Goal: Transaction & Acquisition: Purchase product/service

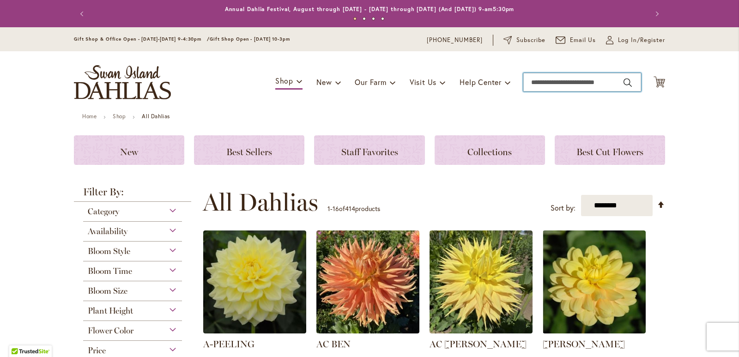
click at [552, 82] on input "Search" at bounding box center [582, 82] width 118 height 18
type input "****"
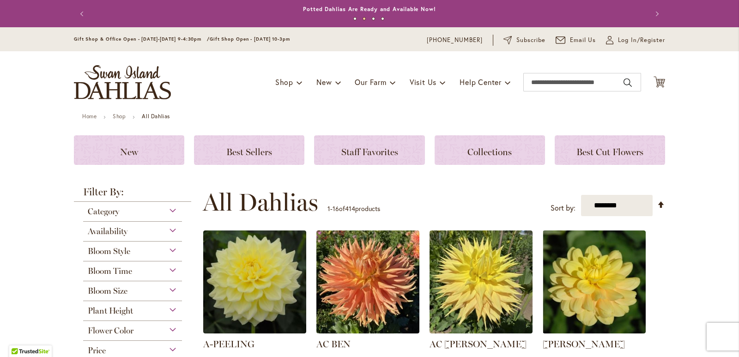
click at [78, 12] on button "Previous" at bounding box center [83, 14] width 18 height 18
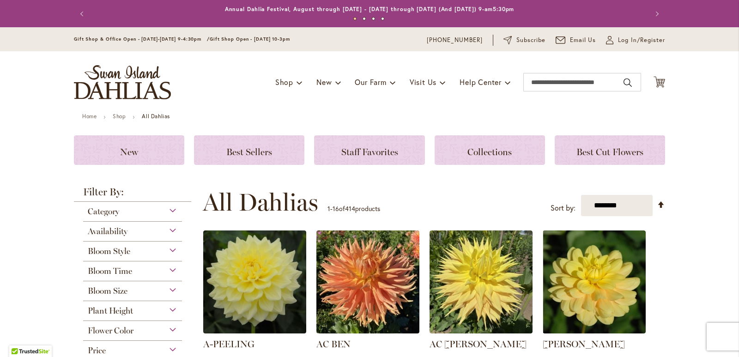
click at [78, 12] on button "Previous" at bounding box center [83, 14] width 18 height 18
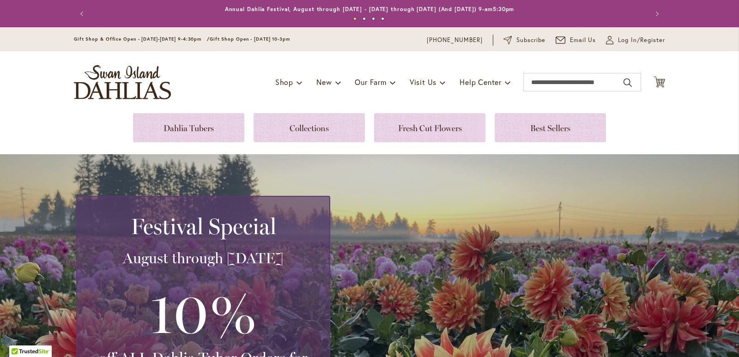
scroll to position [139, 0]
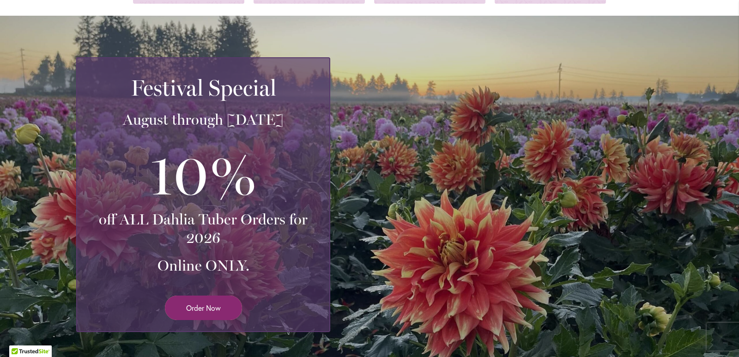
click at [200, 314] on link "Order Now" at bounding box center [203, 308] width 77 height 24
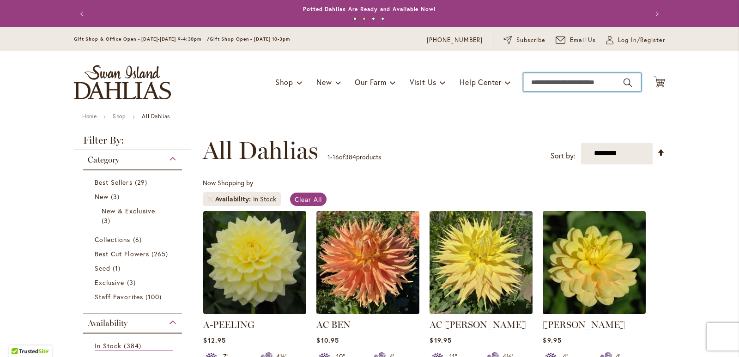
click at [565, 81] on input "Search" at bounding box center [582, 82] width 118 height 18
type input "****"
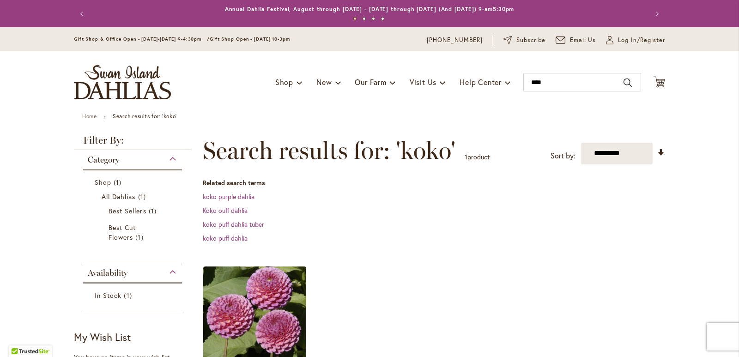
scroll to position [139, 0]
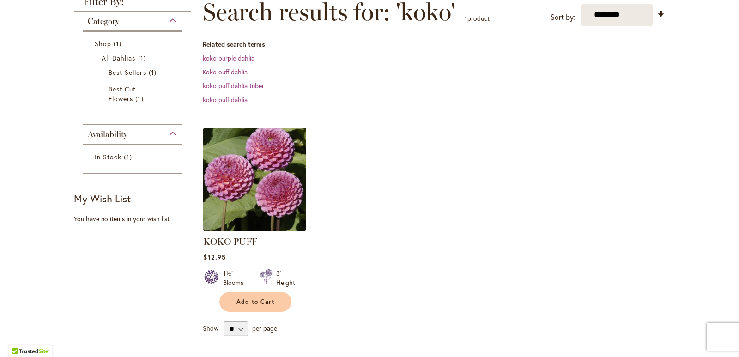
click at [271, 187] on img at bounding box center [255, 179] width 108 height 108
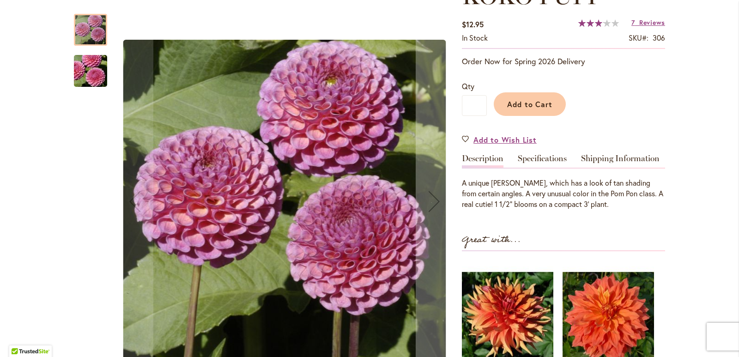
scroll to position [139, 0]
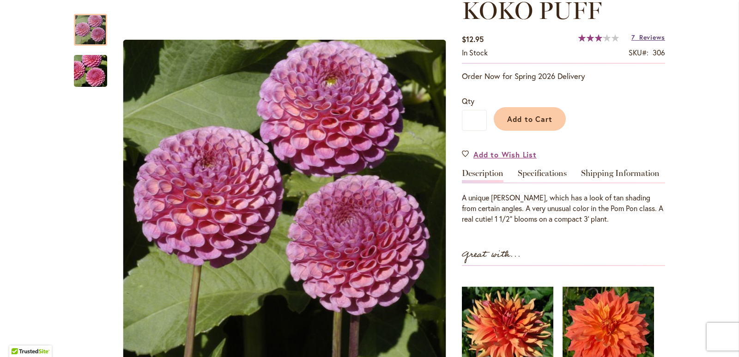
click at [641, 35] on span "Reviews" at bounding box center [652, 37] width 26 height 9
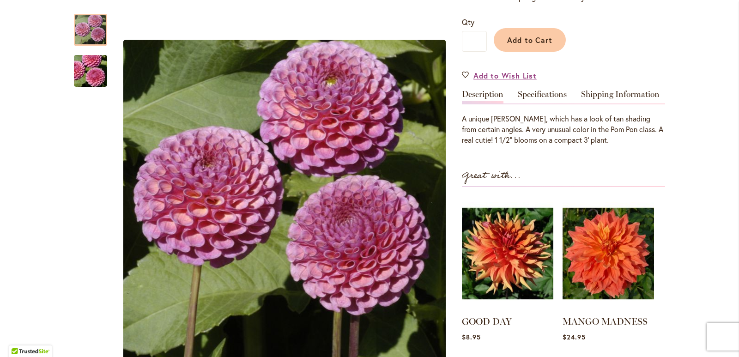
scroll to position [0, 0]
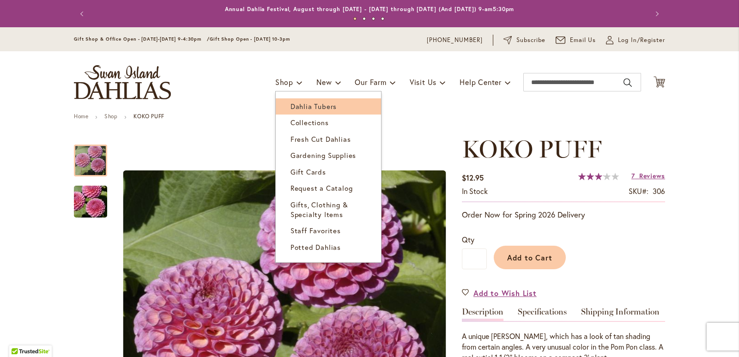
click at [296, 109] on span "Dahlia Tubers" at bounding box center [313, 106] width 46 height 9
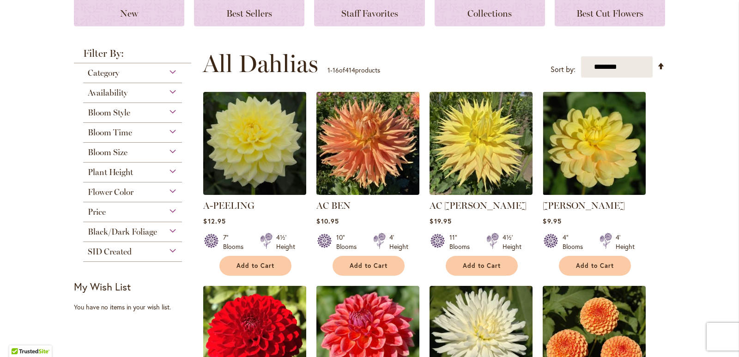
click at [160, 110] on div "Bloom Style" at bounding box center [132, 110] width 99 height 15
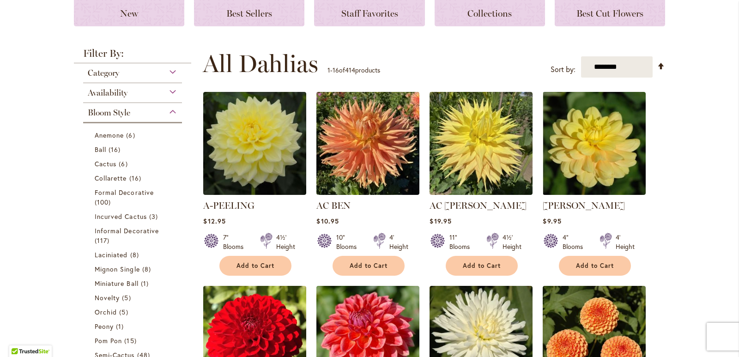
scroll to position [241, 0]
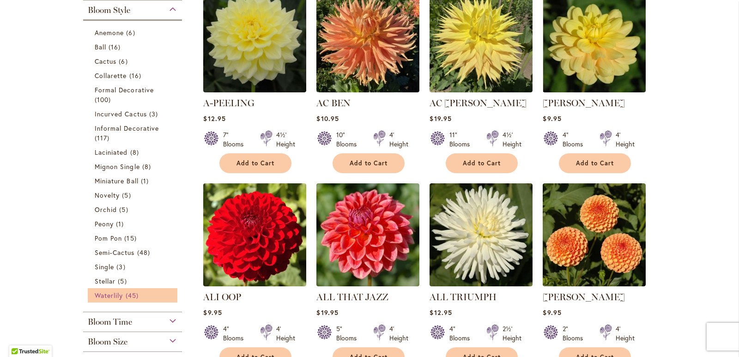
click at [102, 295] on span "Waterlily" at bounding box center [109, 295] width 28 height 9
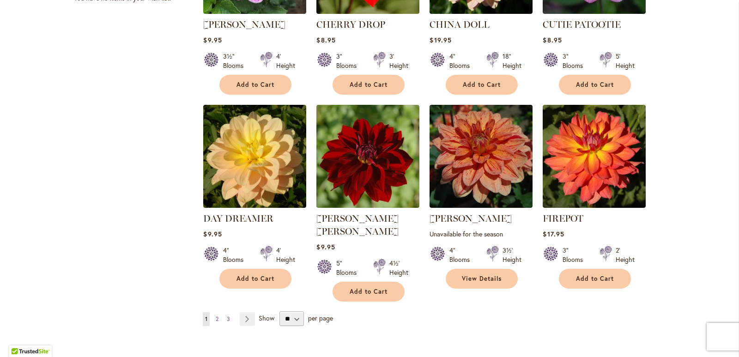
scroll to position [693, 0]
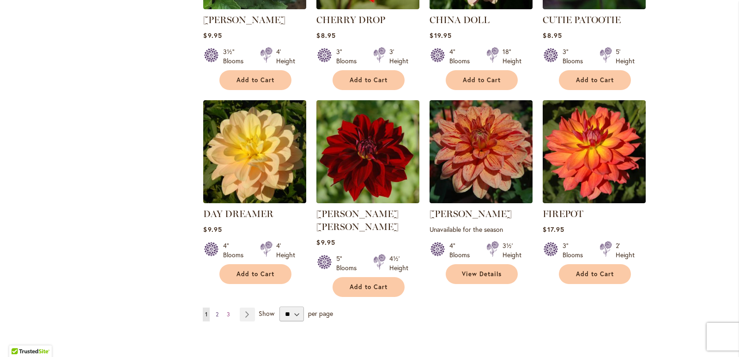
click at [216, 311] on span "2" at bounding box center [217, 314] width 3 height 7
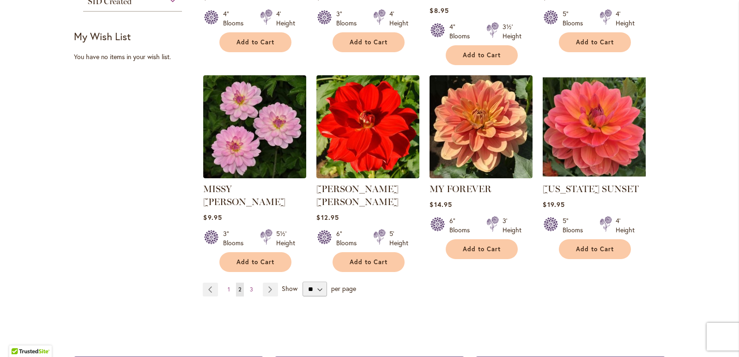
scroll to position [739, 0]
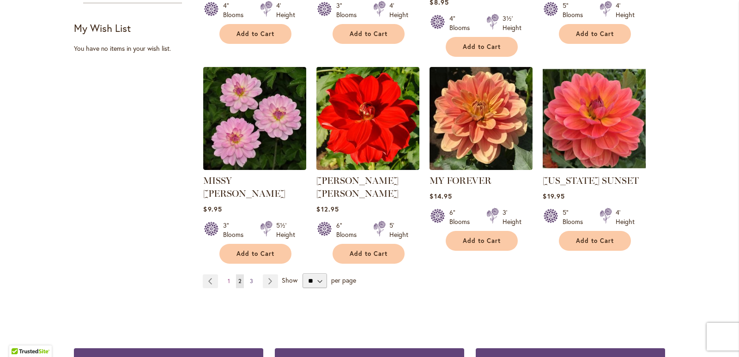
click at [250, 274] on link "Page 3" at bounding box center [252, 281] width 8 height 14
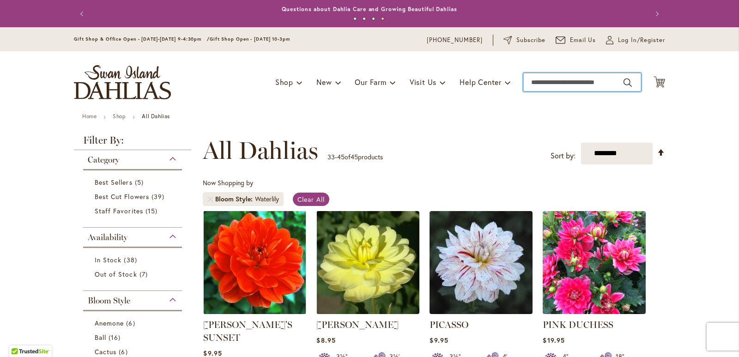
click at [562, 80] on input "Search" at bounding box center [582, 82] width 118 height 18
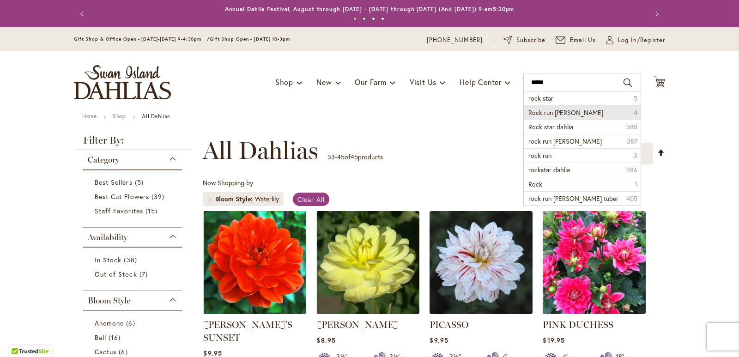
click at [574, 107] on li "Rock run ashley 4" at bounding box center [582, 112] width 117 height 14
type input "**********"
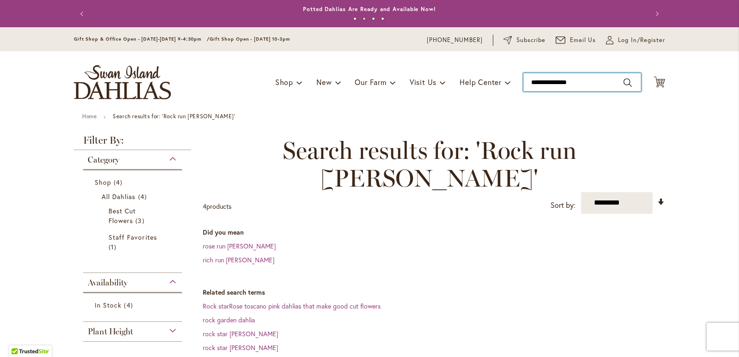
type input "**********"
click at [579, 89] on input "**********" at bounding box center [582, 82] width 118 height 18
drag, startPoint x: 587, startPoint y: 78, endPoint x: 518, endPoint y: 77, distance: 69.3
click at [518, 77] on div "Toggle Nav Shop Dahlia Tubers Collections Fresh Cut Dahlias Gardening Supplies …" at bounding box center [370, 82] width 610 height 62
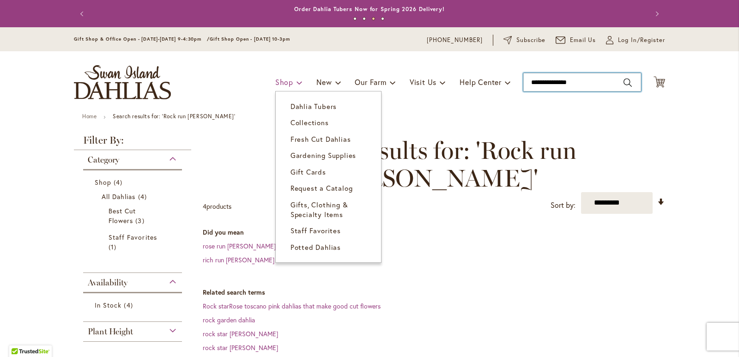
click at [282, 80] on span "Shop" at bounding box center [284, 82] width 18 height 10
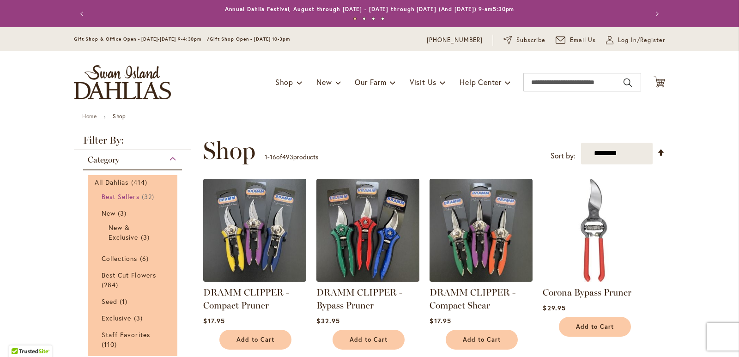
click at [123, 197] on span "Best Sellers" at bounding box center [121, 196] width 38 height 9
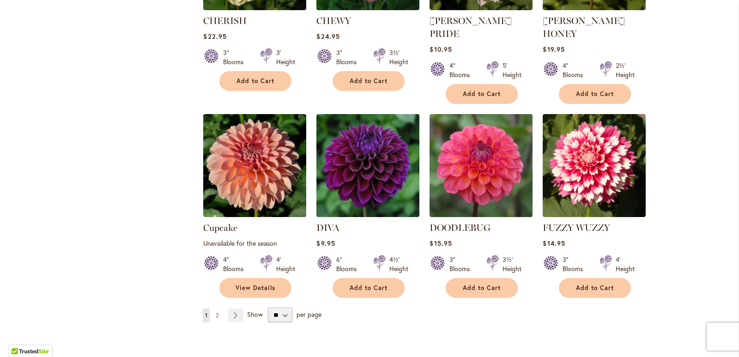
scroll to position [693, 0]
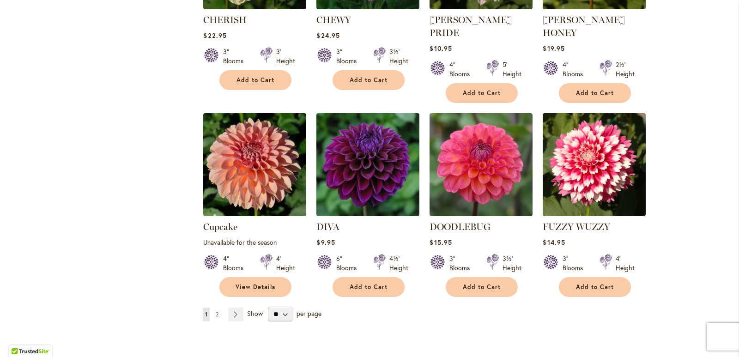
click at [216, 311] on span "2" at bounding box center [217, 314] width 3 height 7
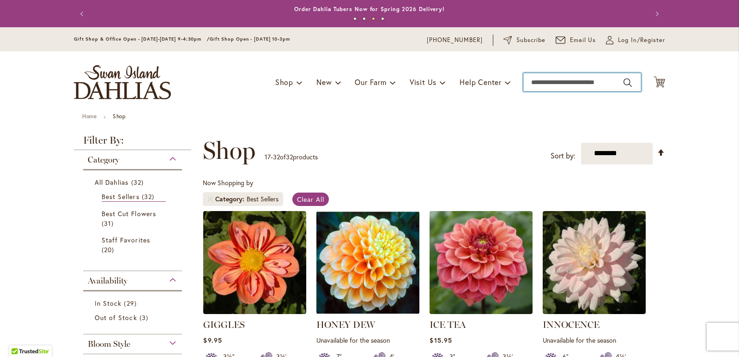
click at [568, 83] on input "Search" at bounding box center [582, 82] width 118 height 18
type input "*****"
